Goal: Task Accomplishment & Management: Manage account settings

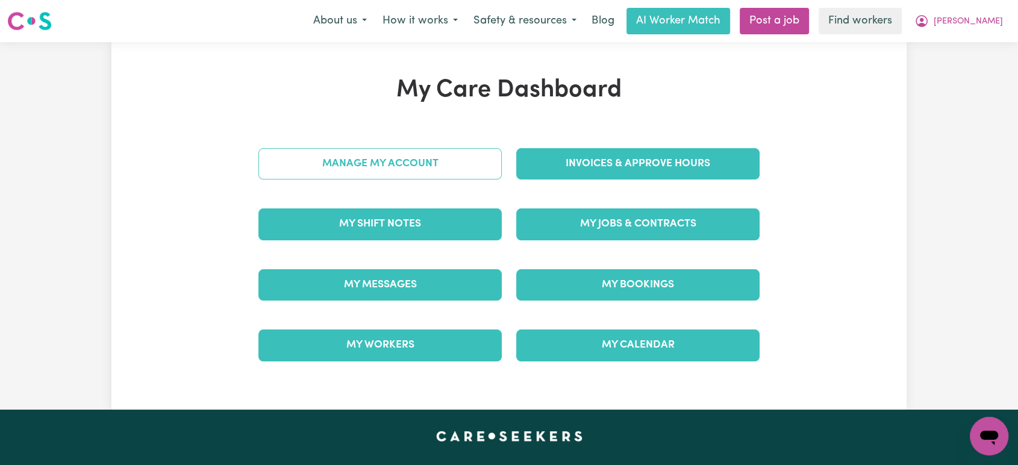
click at [420, 172] on link "Manage My Account" at bounding box center [379, 163] width 243 height 31
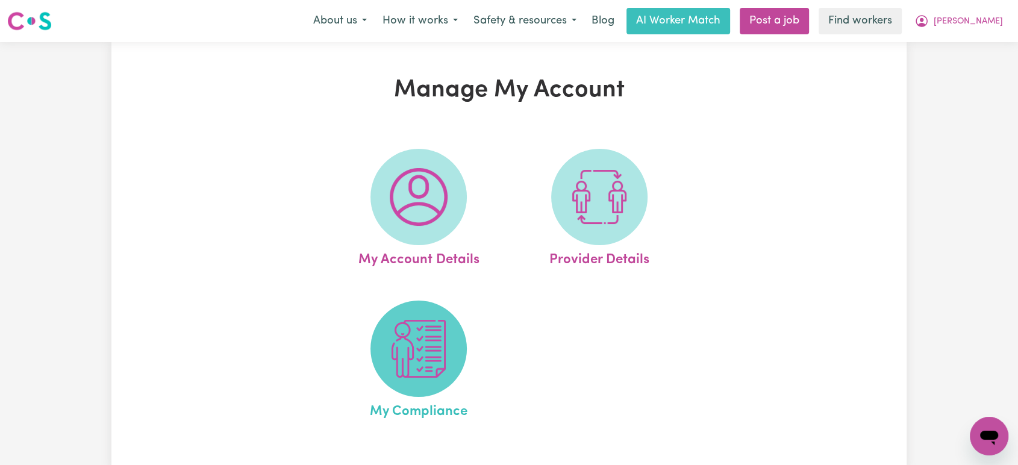
click at [410, 351] on img at bounding box center [419, 349] width 58 height 58
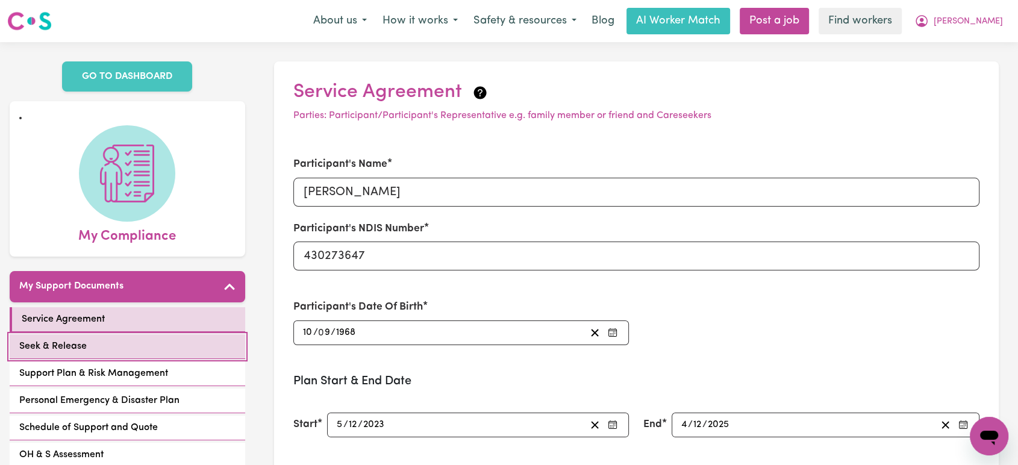
click at [98, 338] on link "Seek & Release" at bounding box center [128, 346] width 236 height 25
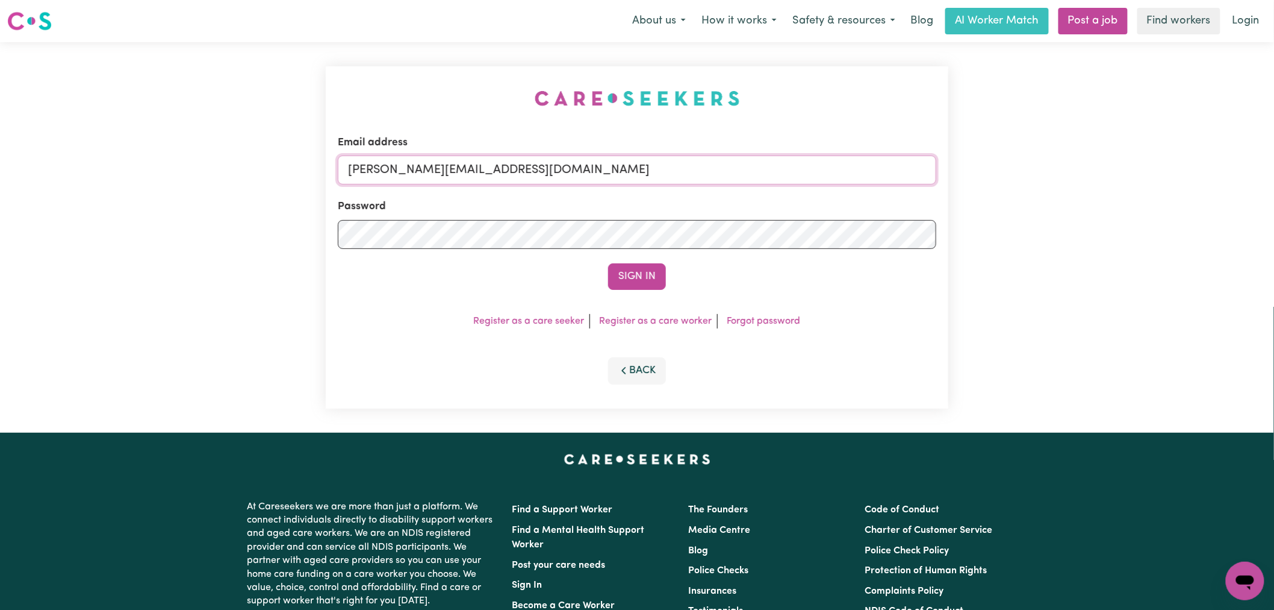
drag, startPoint x: 562, startPoint y: 170, endPoint x: 560, endPoint y: 184, distance: 14.0
click at [561, 170] on input "lindsay@careseekers.com.au" at bounding box center [637, 169] width 599 height 29
drag, startPoint x: 633, startPoint y: 170, endPoint x: 405, endPoint y: 154, distance: 228.8
click at [405, 154] on div "Email address lindsay@careseekers.com.au" at bounding box center [637, 159] width 599 height 49
drag, startPoint x: 663, startPoint y: 179, endPoint x: 412, endPoint y: 161, distance: 251.8
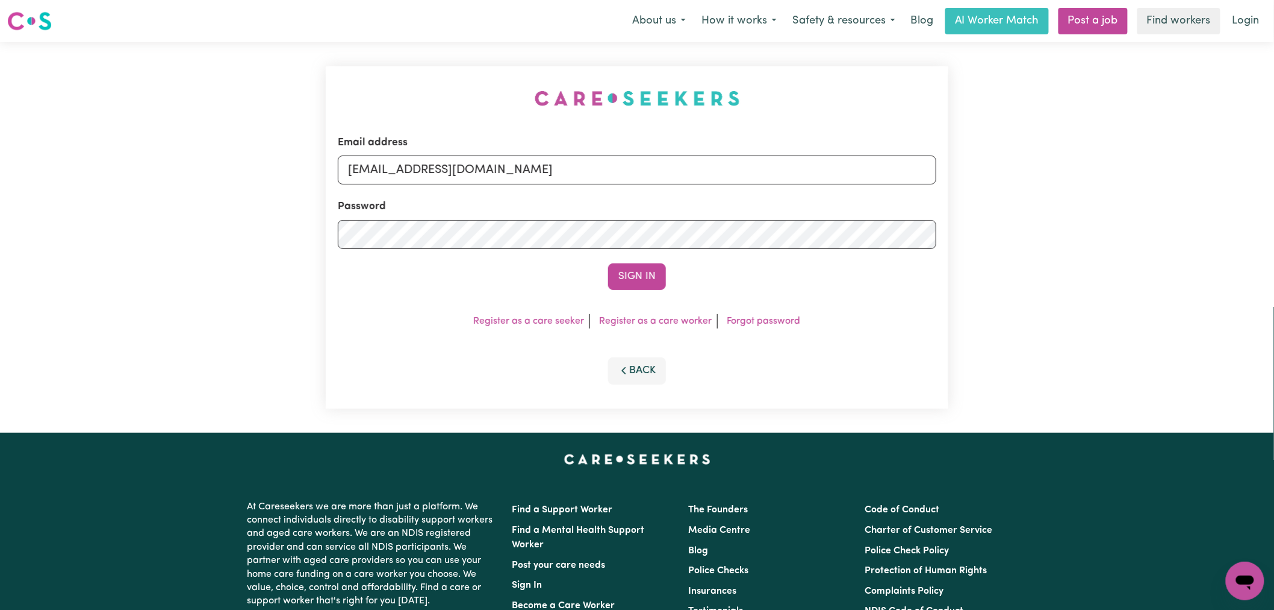
click at [411, 160] on input "superuser~charismacannings@careseekers.com.au" at bounding box center [637, 169] width 599 height 29
type input "superuser~charismacannings@careseekers.com.au"
click at [626, 267] on button "Sign In" at bounding box center [637, 276] width 58 height 27
